Goal: Transaction & Acquisition: Purchase product/service

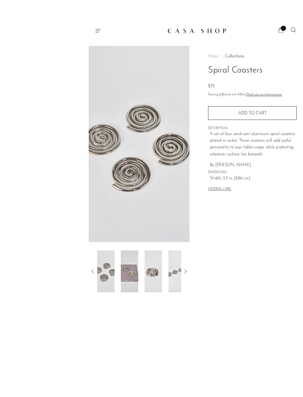
scroll to position [19, 0]
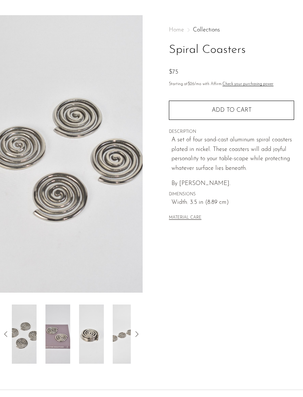
click at [59, 343] on div at bounding box center [71, 334] width 119 height 59
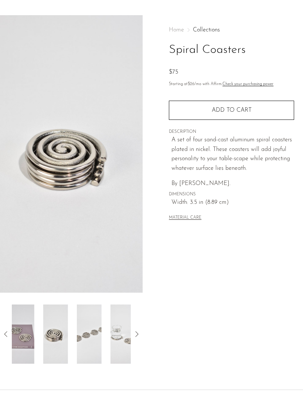
click at [77, 342] on img at bounding box center [89, 334] width 25 height 59
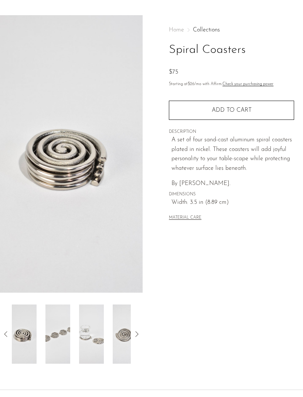
click at [140, 330] on icon at bounding box center [136, 334] width 9 height 9
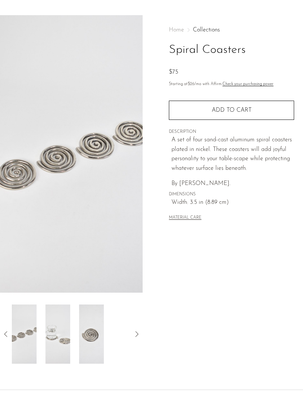
click at [134, 338] on icon at bounding box center [136, 334] width 9 height 9
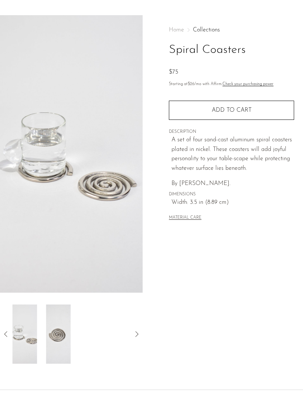
click at [130, 337] on div at bounding box center [71, 334] width 119 height 59
click at [131, 337] on div at bounding box center [71, 334] width 119 height 59
click at [137, 331] on icon at bounding box center [136, 334] width 9 height 9
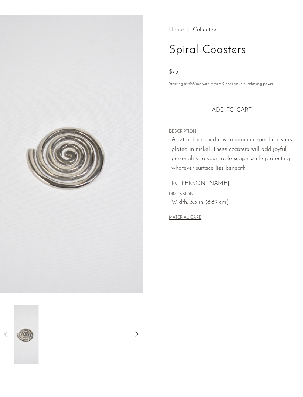
click at [138, 332] on icon at bounding box center [136, 334] width 9 height 9
click at [139, 336] on icon at bounding box center [136, 334] width 9 height 9
click at [146, 324] on article "Spiral Coasters $75" at bounding box center [151, 189] width 303 height 349
click at [138, 334] on icon at bounding box center [136, 334] width 9 height 9
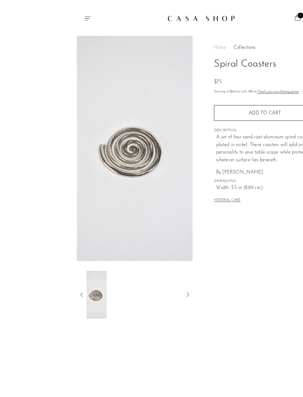
scroll to position [20, 0]
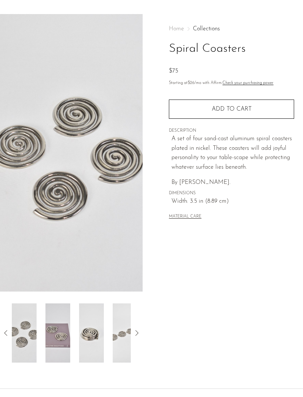
click at [29, 342] on img at bounding box center [24, 332] width 25 height 59
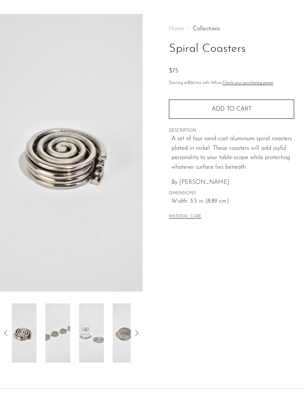
click at [70, 343] on img at bounding box center [58, 332] width 25 height 59
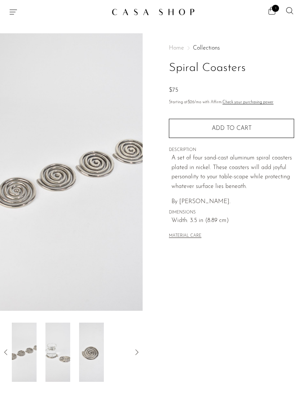
scroll to position [0, 0]
